Goal: Navigation & Orientation: Understand site structure

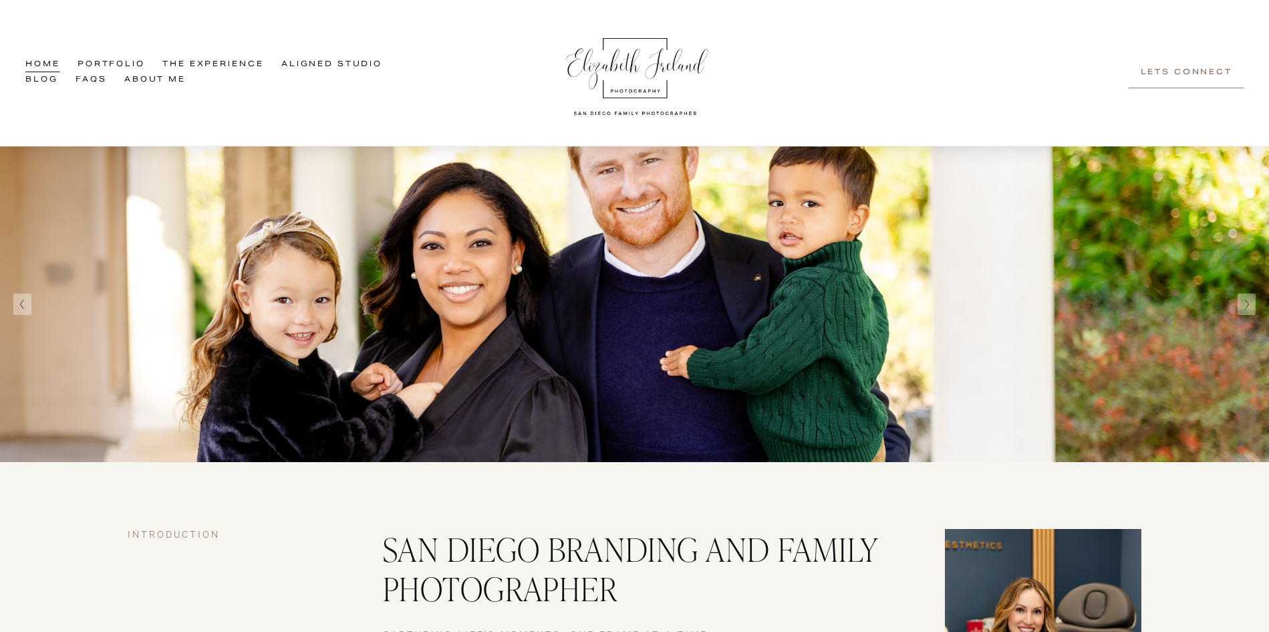
click at [115, 57] on link "Portfolio" at bounding box center [112, 64] width 68 height 15
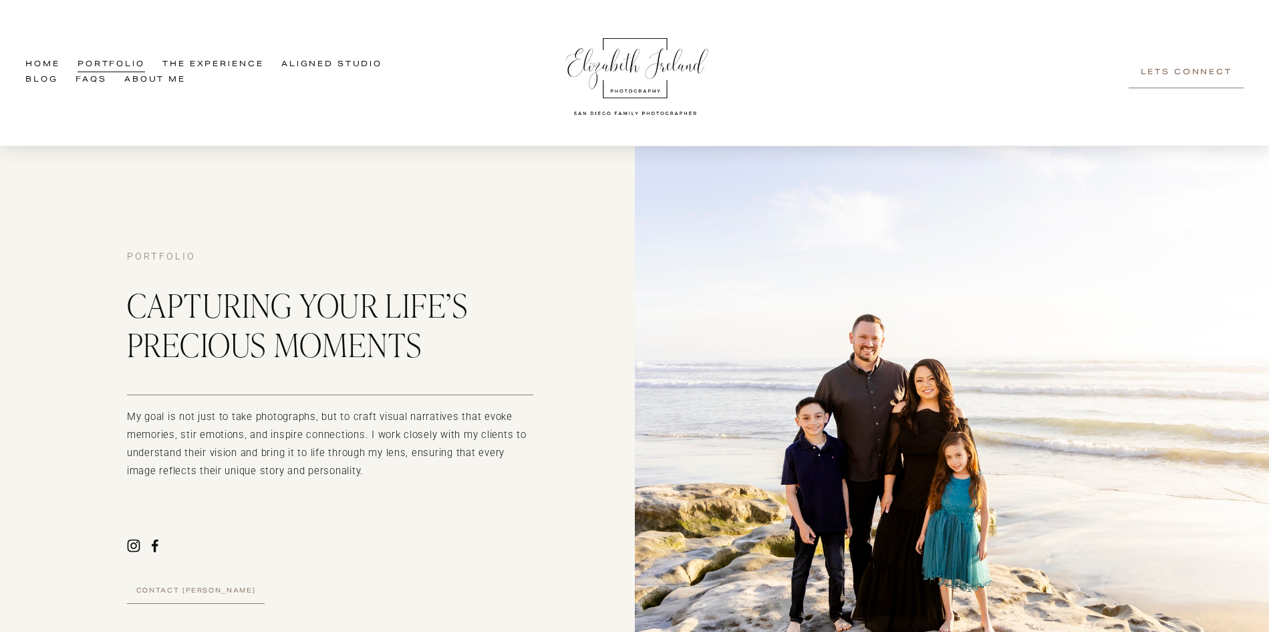
click at [281, 73] on link "Aligned Studio" at bounding box center [331, 64] width 101 height 15
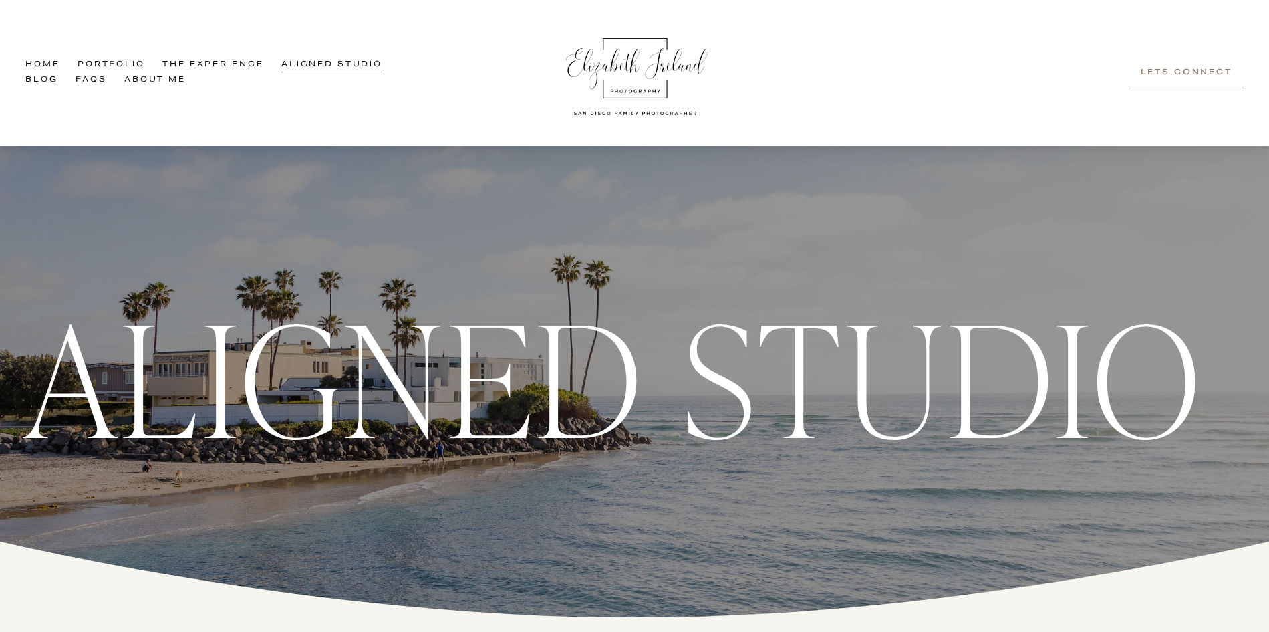
click at [49, 61] on link "Home" at bounding box center [42, 64] width 34 height 15
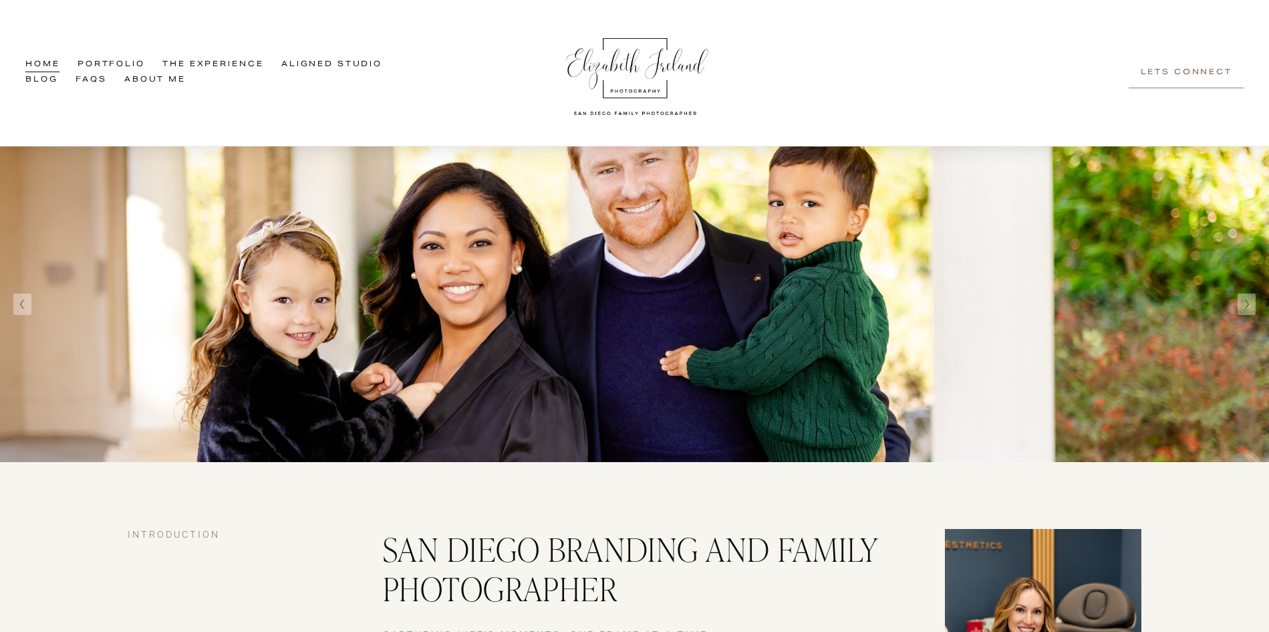
click at [106, 81] on link "FAQs" at bounding box center [91, 80] width 31 height 15
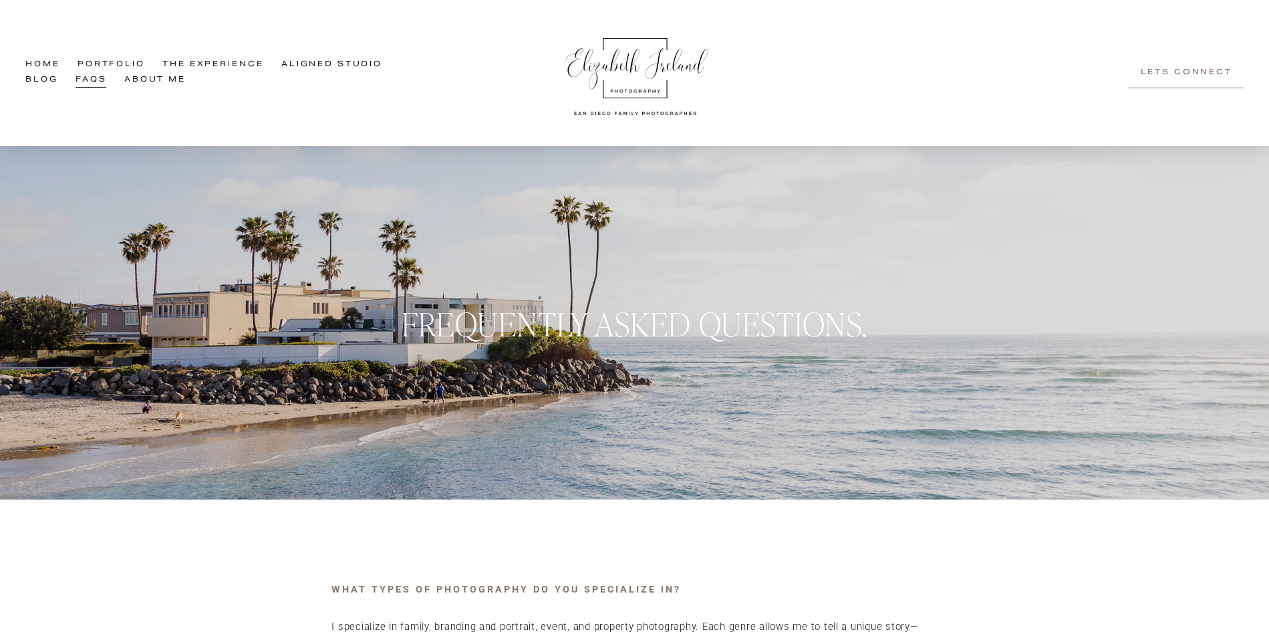
click at [186, 86] on link "About Me" at bounding box center [154, 80] width 61 height 15
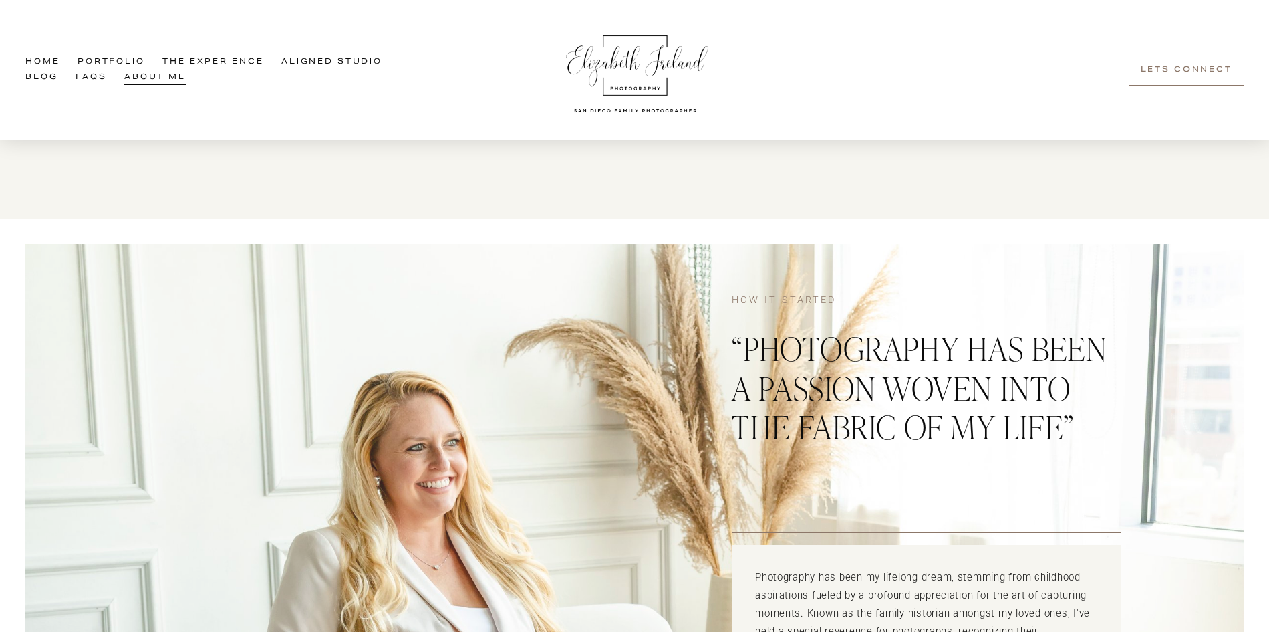
scroll to position [285, 0]
